Goal: Task Accomplishment & Management: Use online tool/utility

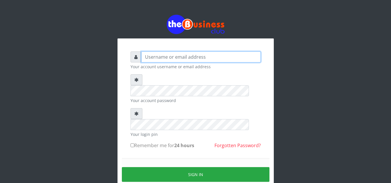
type input "[EMAIL_ADDRESS][DOMAIN_NAME]"
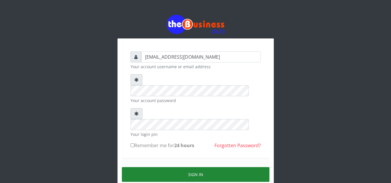
click at [191, 167] on button "Sign in" at bounding box center [196, 174] width 148 height 15
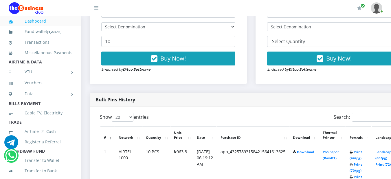
scroll to position [243, 0]
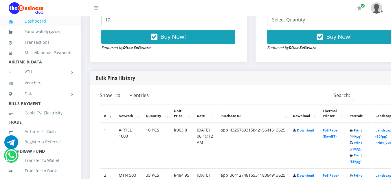
click at [362, 132] on link "Print (44/pg)" at bounding box center [356, 133] width 12 height 11
